Goal: Obtain resource: Obtain resource

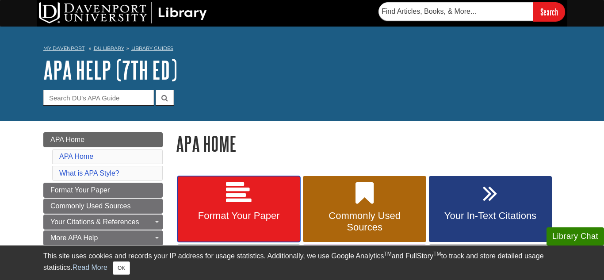
click at [255, 210] on span "Format Your Paper" at bounding box center [239, 215] width 110 height 11
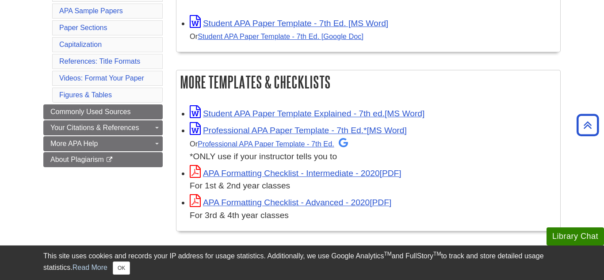
scroll to position [196, 0]
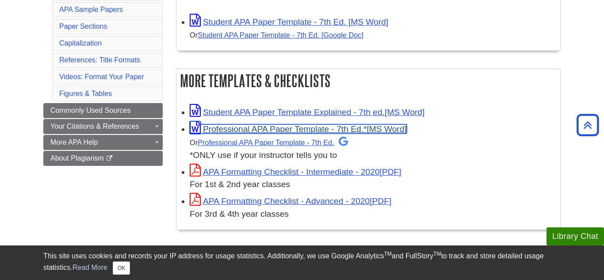
click at [357, 129] on link "Professional APA Paper Template - 7th Ed.*" at bounding box center [298, 128] width 217 height 9
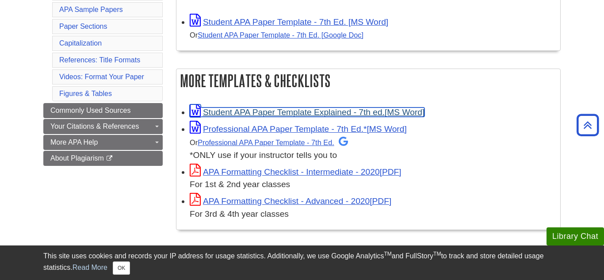
click at [334, 110] on link "Student APA Paper Template Explained - 7th ed." at bounding box center [307, 111] width 235 height 9
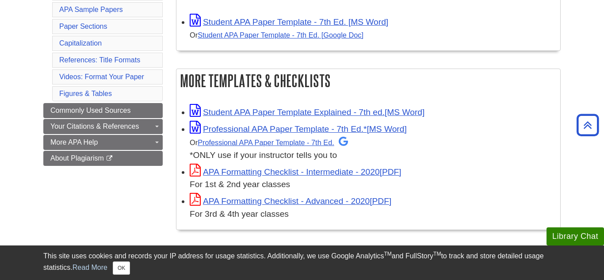
click at [528, 278] on div "This site uses cookies and records your IP address for usage statistics. Additi…" at bounding box center [301, 262] width 517 height 34
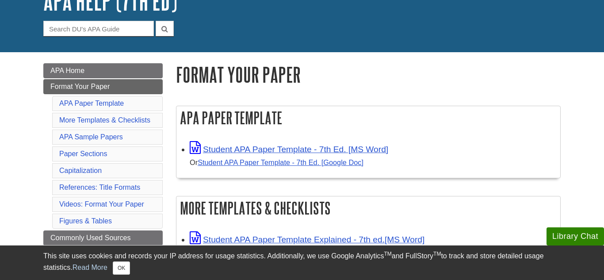
scroll to position [69, 0]
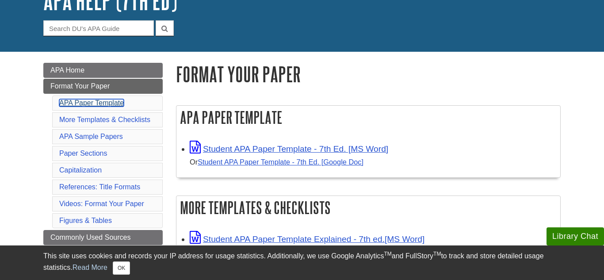
click at [98, 104] on link "APA Paper Template" at bounding box center [91, 103] width 65 height 8
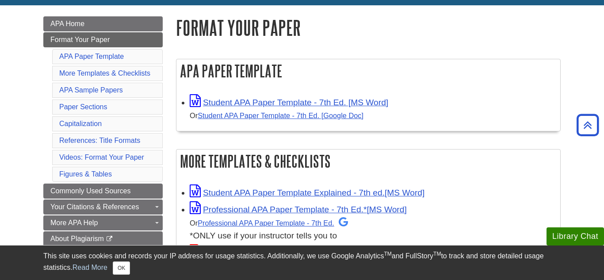
scroll to position [97, 0]
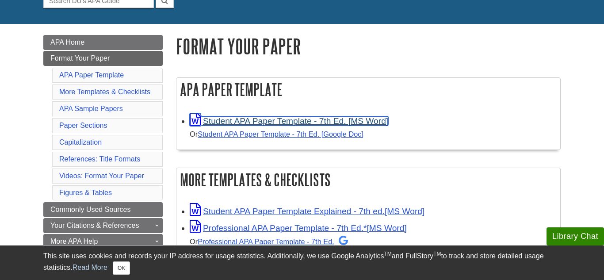
click at [360, 124] on link "Student APA Paper Template - 7th Ed. [MS Word]" at bounding box center [289, 120] width 198 height 9
